Goal: Task Accomplishment & Management: Use online tool/utility

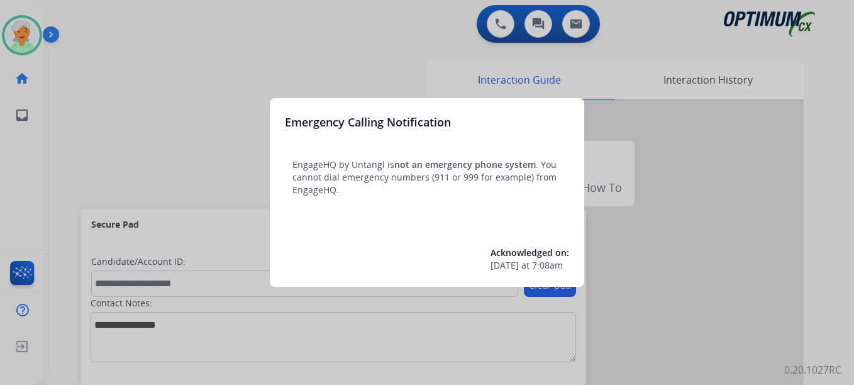
click at [31, 38] on div at bounding box center [427, 192] width 854 height 385
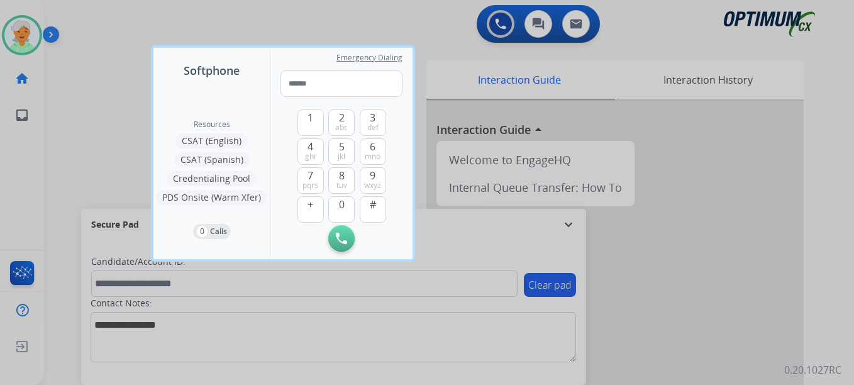
click at [31, 38] on div at bounding box center [427, 192] width 854 height 385
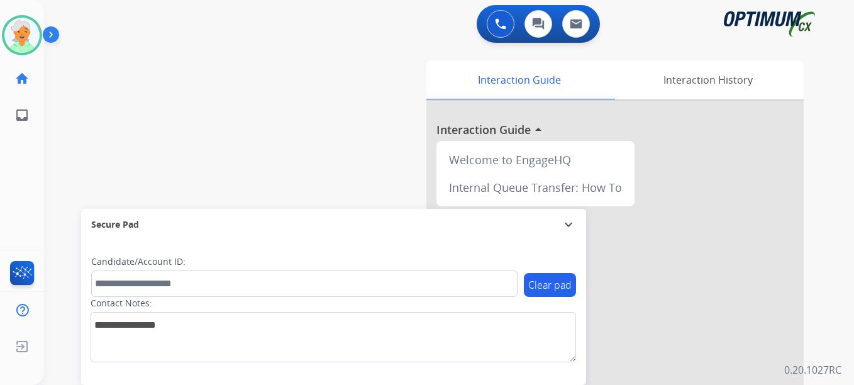
click at [31, 38] on img at bounding box center [21, 35] width 35 height 35
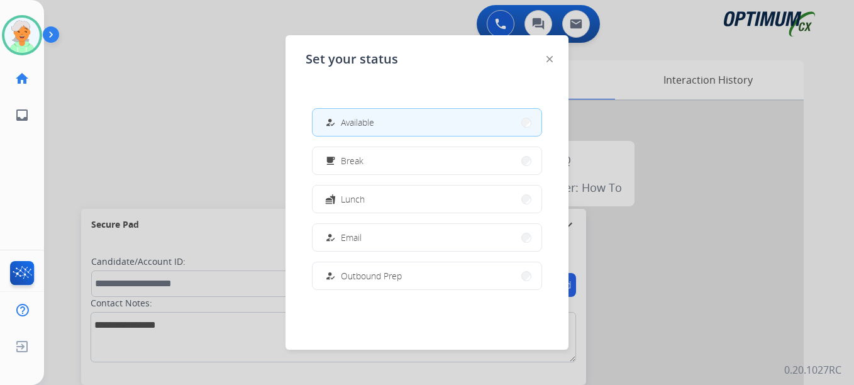
click at [384, 123] on button "how_to_reg Available" at bounding box center [426, 122] width 229 height 27
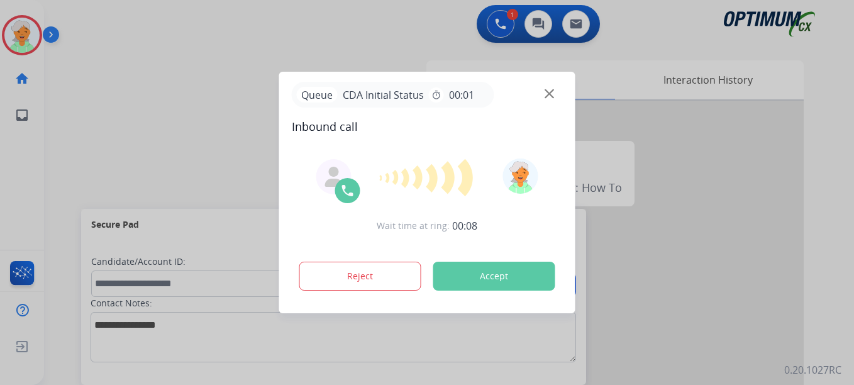
click at [448, 272] on button "Accept" at bounding box center [494, 276] width 122 height 29
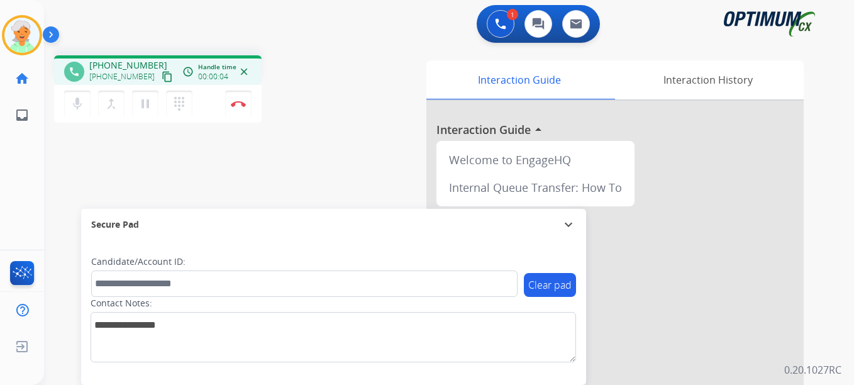
click at [162, 80] on mat-icon "content_copy" at bounding box center [167, 76] width 11 height 11
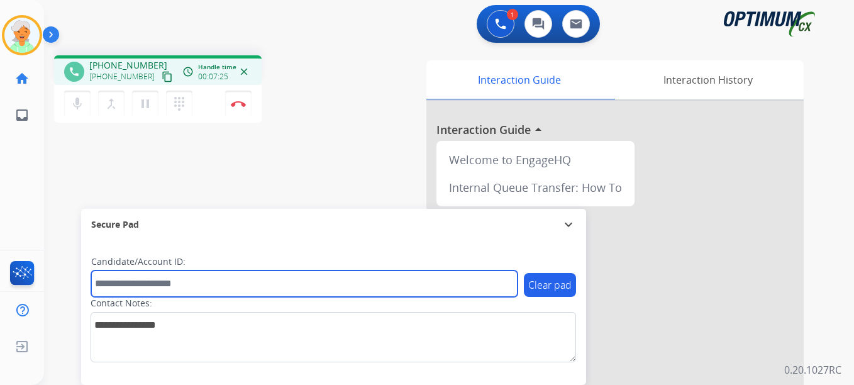
click at [123, 281] on input "text" at bounding box center [304, 283] width 426 height 26
paste input "*******"
type input "*******"
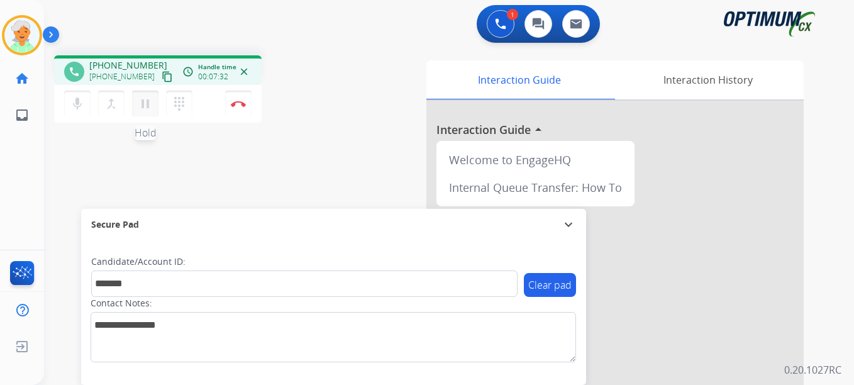
click at [145, 108] on mat-icon "pause" at bounding box center [145, 103] width 15 height 15
click at [231, 106] on img at bounding box center [238, 104] width 15 height 6
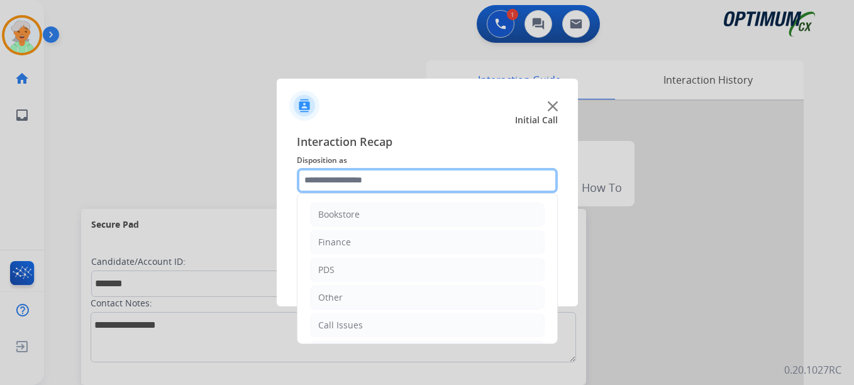
click at [340, 180] on input "text" at bounding box center [427, 180] width 261 height 25
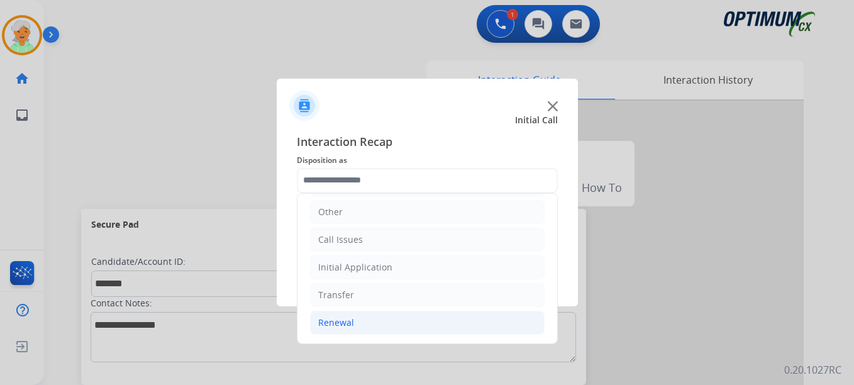
click at [343, 318] on div "Renewal" at bounding box center [336, 322] width 36 height 13
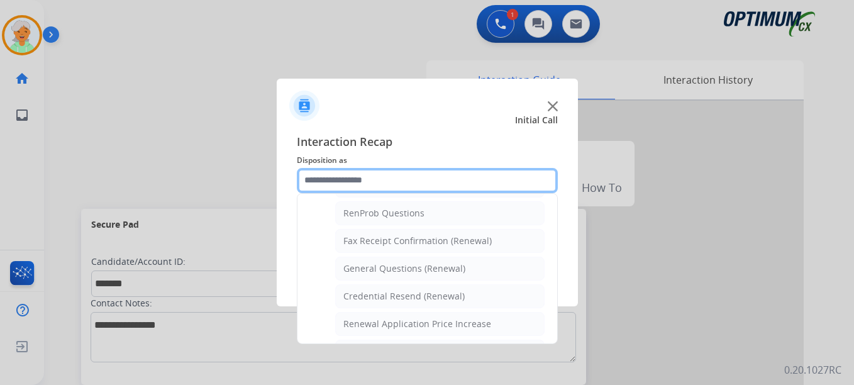
scroll to position [337, 0]
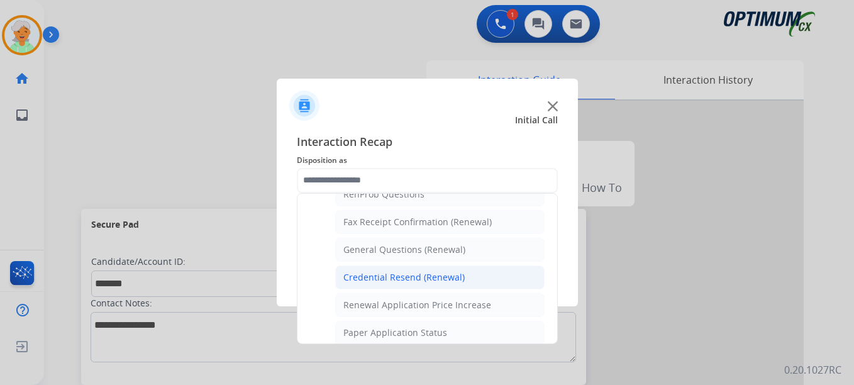
click at [378, 281] on div "Credential Resend (Renewal)" at bounding box center [403, 277] width 121 height 13
type input "**********"
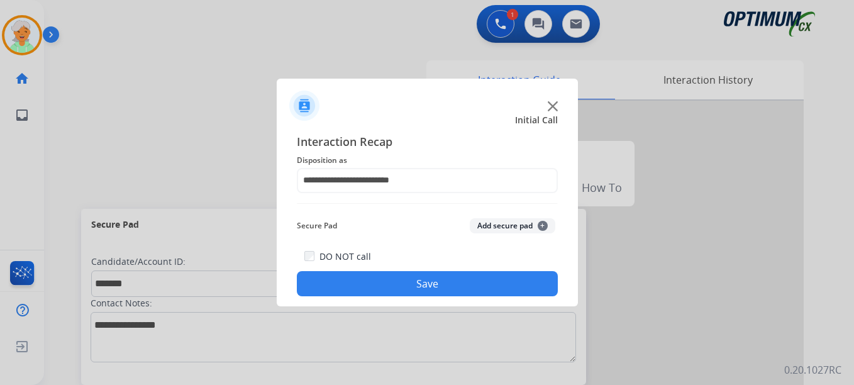
click at [378, 281] on button "Save" at bounding box center [427, 283] width 261 height 25
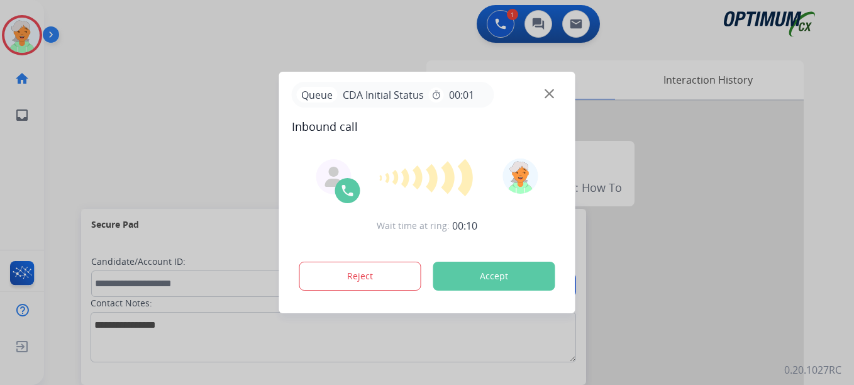
click at [459, 264] on button "Accept" at bounding box center [494, 276] width 122 height 29
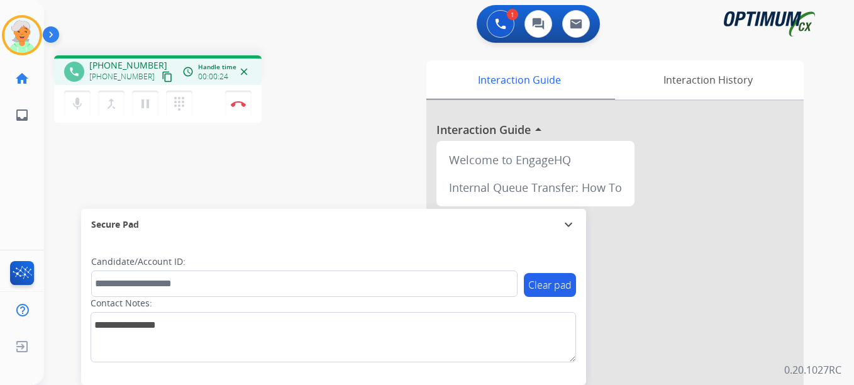
click at [162, 77] on mat-icon "content_copy" at bounding box center [167, 76] width 11 height 11
click at [38, 197] on div "Christi Busy Edit Avatar Agent: Christi Routing Profile: OCX Training home Home…" at bounding box center [22, 192] width 44 height 385
click at [236, 102] on img at bounding box center [238, 104] width 15 height 6
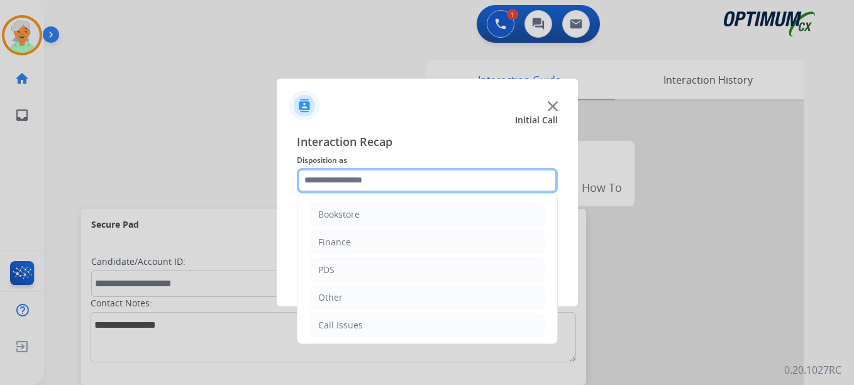
click at [336, 174] on input "text" at bounding box center [427, 180] width 261 height 25
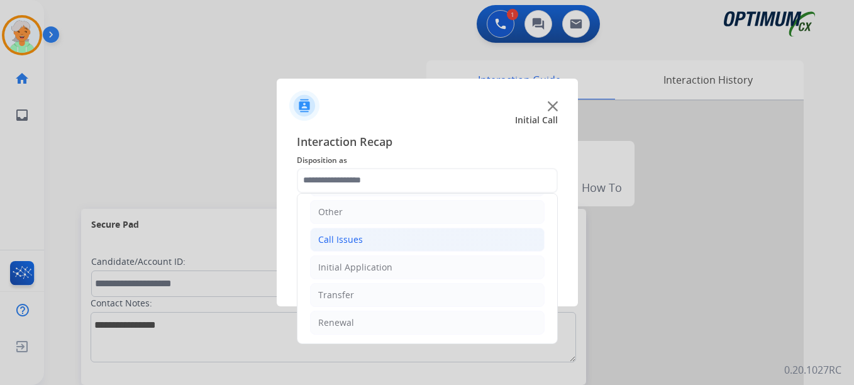
click at [368, 242] on li "Call Issues" at bounding box center [427, 240] width 235 height 24
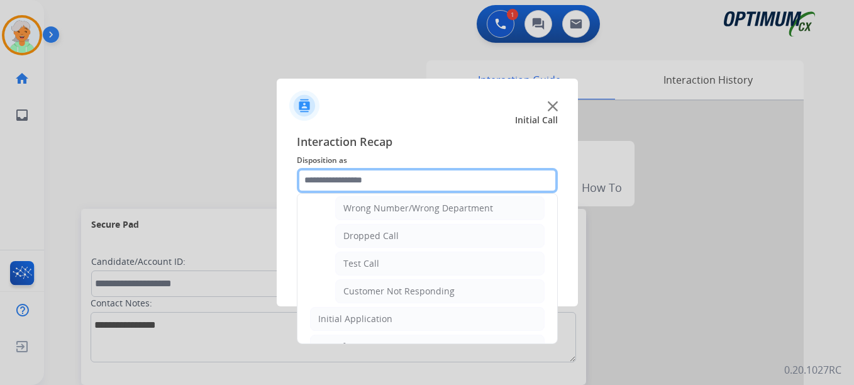
scroll to position [211, 0]
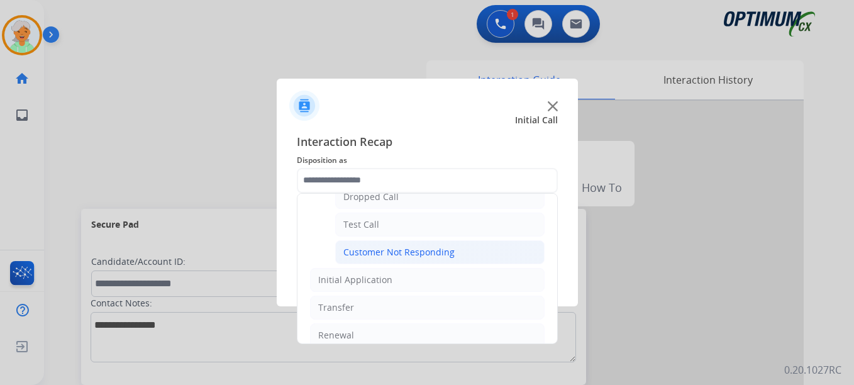
click at [368, 257] on div "Customer Not Responding" at bounding box center [398, 252] width 111 height 13
type input "**********"
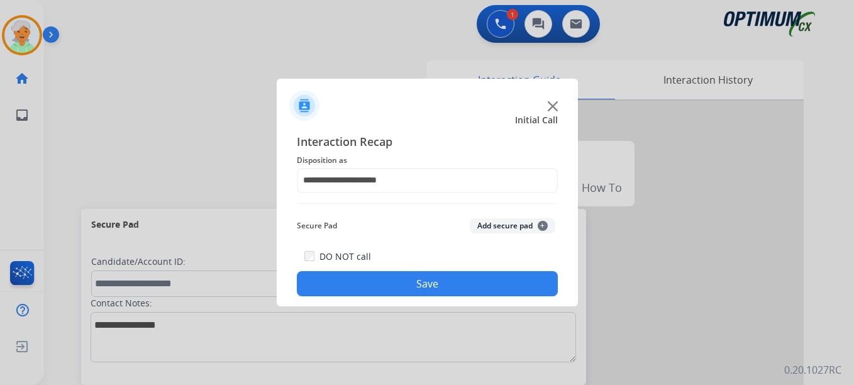
click at [380, 279] on button "Save" at bounding box center [427, 283] width 261 height 25
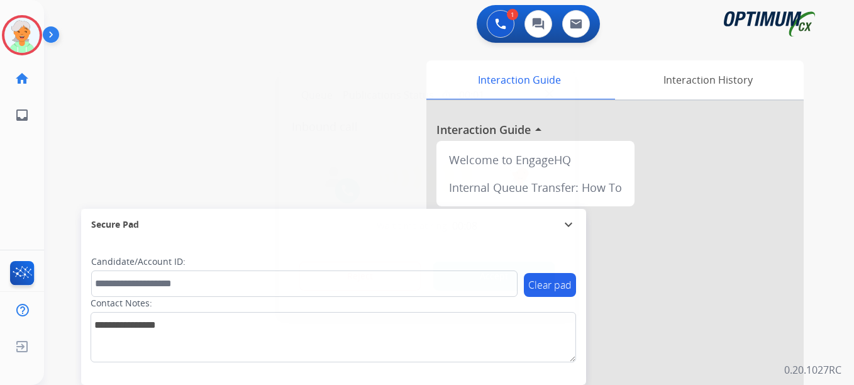
click at [465, 289] on button "Accept" at bounding box center [494, 276] width 122 height 29
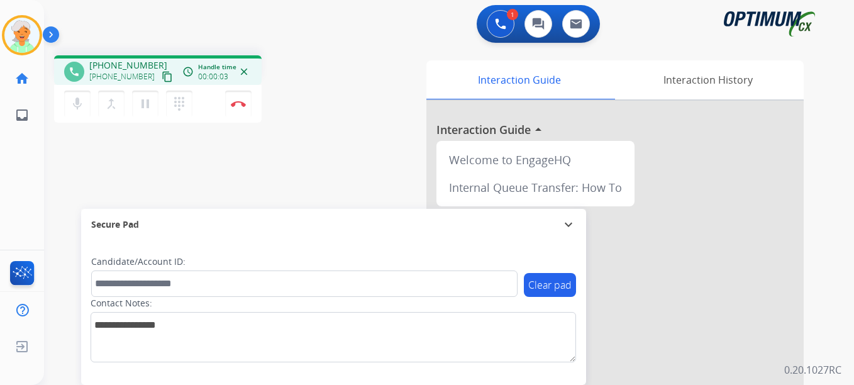
click at [162, 75] on mat-icon "content_copy" at bounding box center [167, 76] width 11 height 11
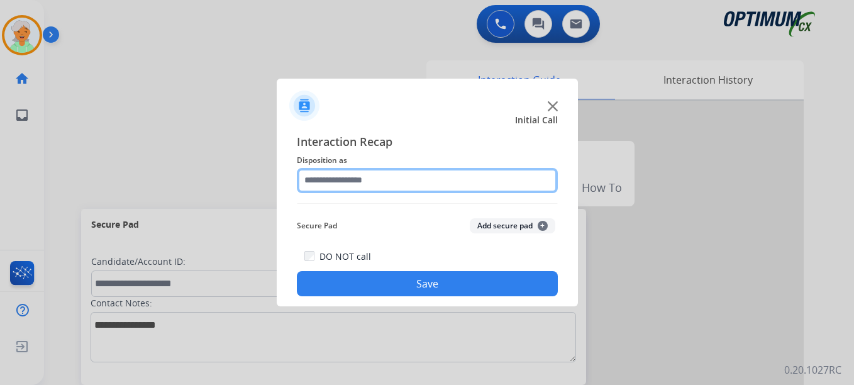
click at [363, 186] on input "text" at bounding box center [427, 180] width 261 height 25
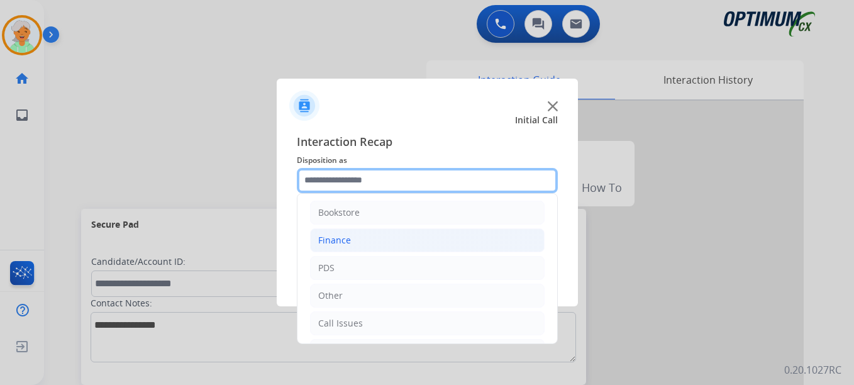
scroll to position [0, 0]
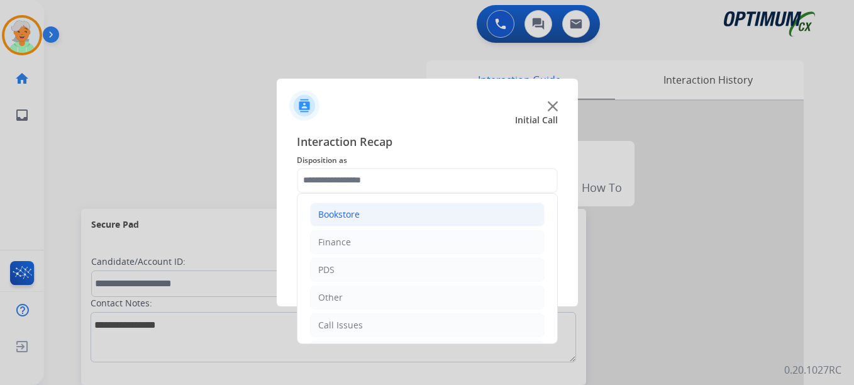
click at [368, 218] on li "Bookstore" at bounding box center [427, 214] width 235 height 24
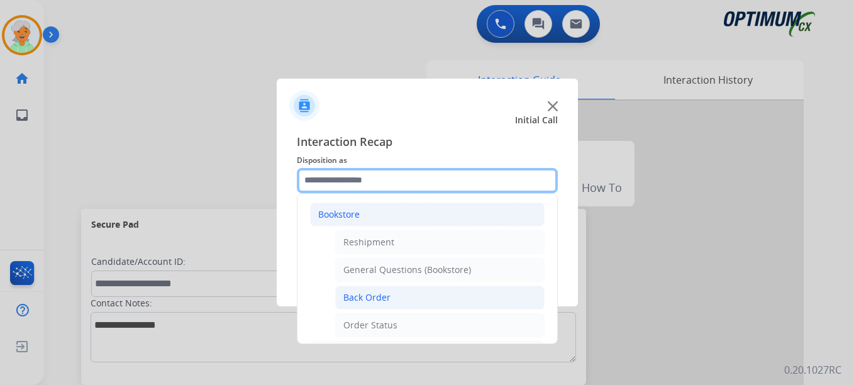
scroll to position [63, 0]
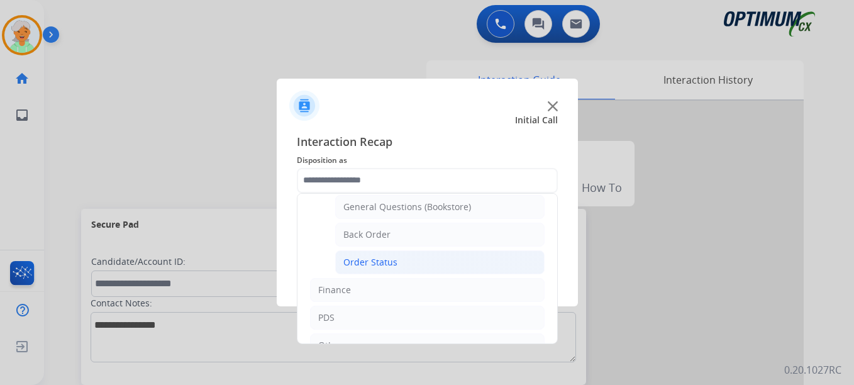
click at [389, 265] on div "Order Status" at bounding box center [370, 262] width 54 height 13
type input "**********"
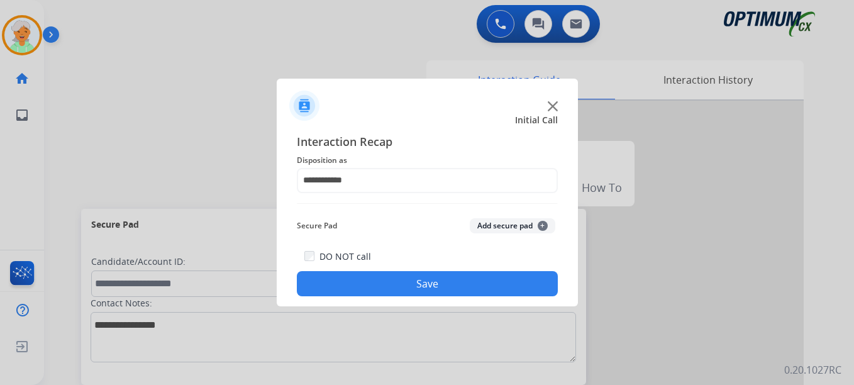
click at [394, 284] on button "Save" at bounding box center [427, 283] width 261 height 25
